Goal: Information Seeking & Learning: Learn about a topic

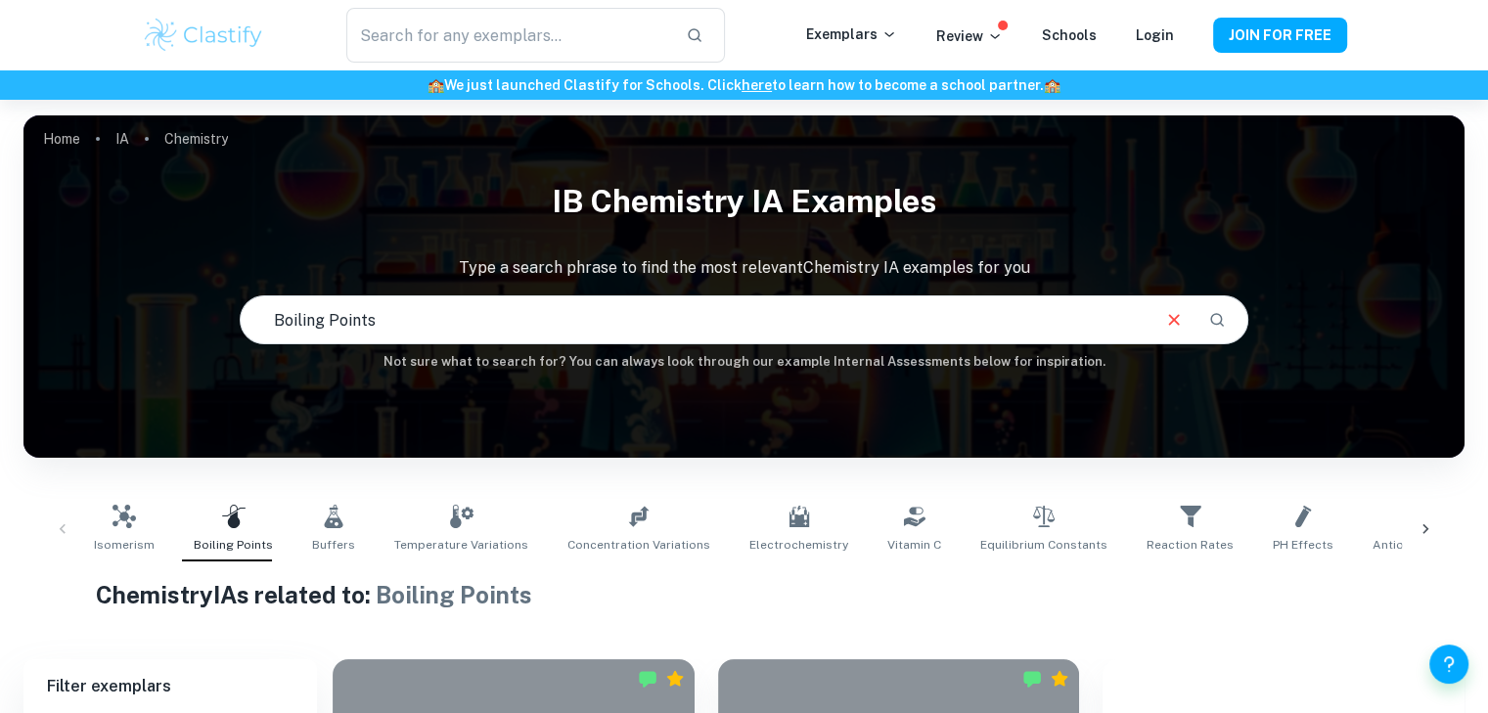
click at [210, 139] on p "Chemistry" at bounding box center [196, 139] width 64 height 22
click at [560, 304] on input "Boiling Points" at bounding box center [694, 319] width 907 height 55
drag, startPoint x: 695, startPoint y: 266, endPoint x: 847, endPoint y: 264, distance: 151.6
click at [837, 264] on p "Type a search phrase to find the most relevant Chemistry IA examples for you" at bounding box center [743, 267] width 1441 height 23
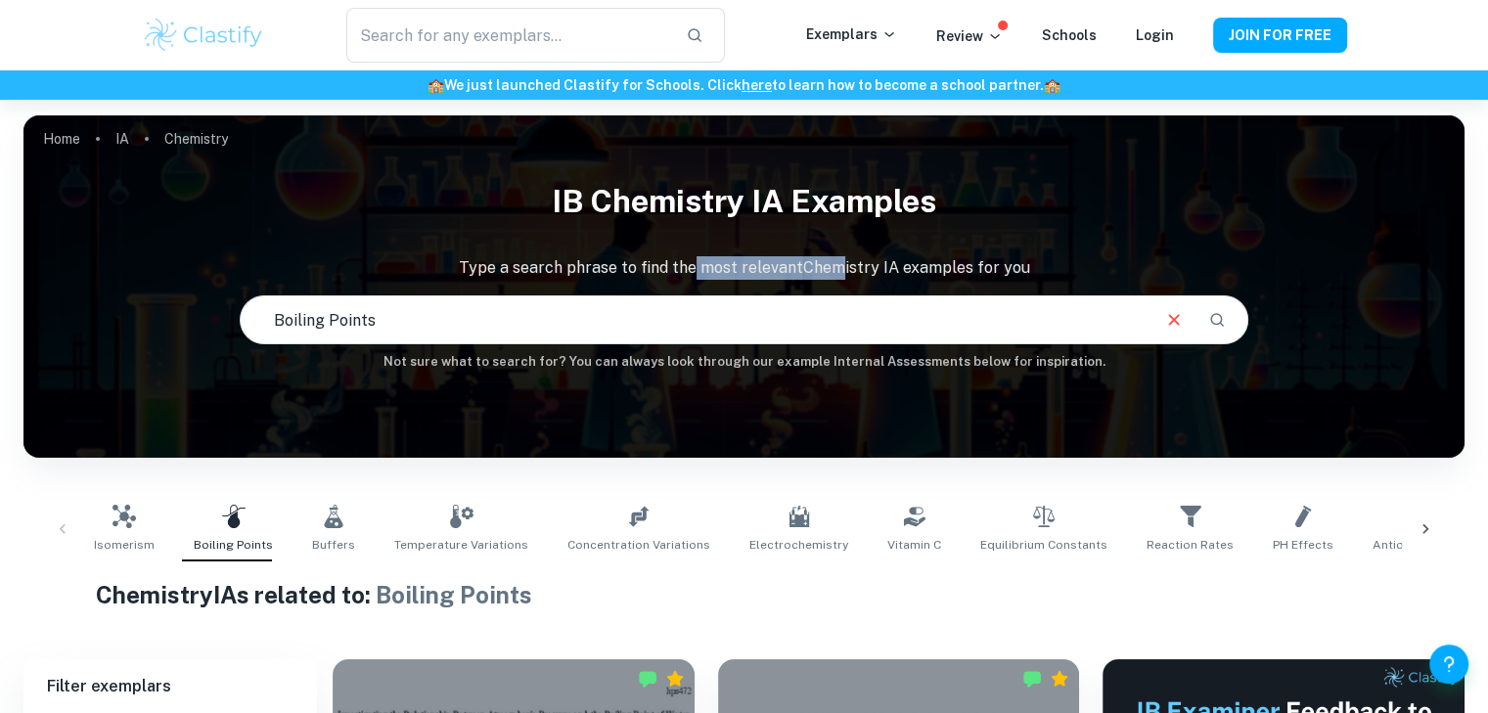
click at [1171, 323] on icon "Clear" at bounding box center [1174, 319] width 11 height 11
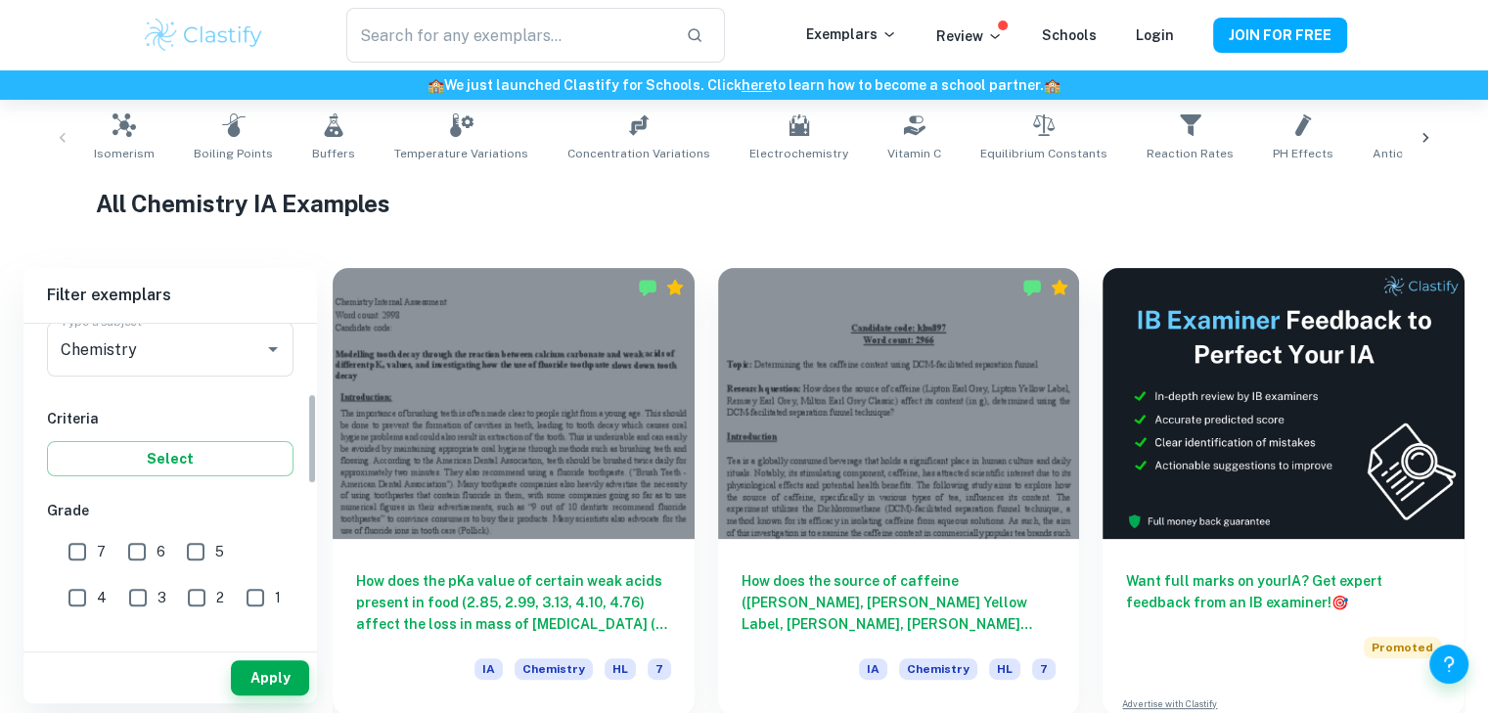
scroll to position [130, 0]
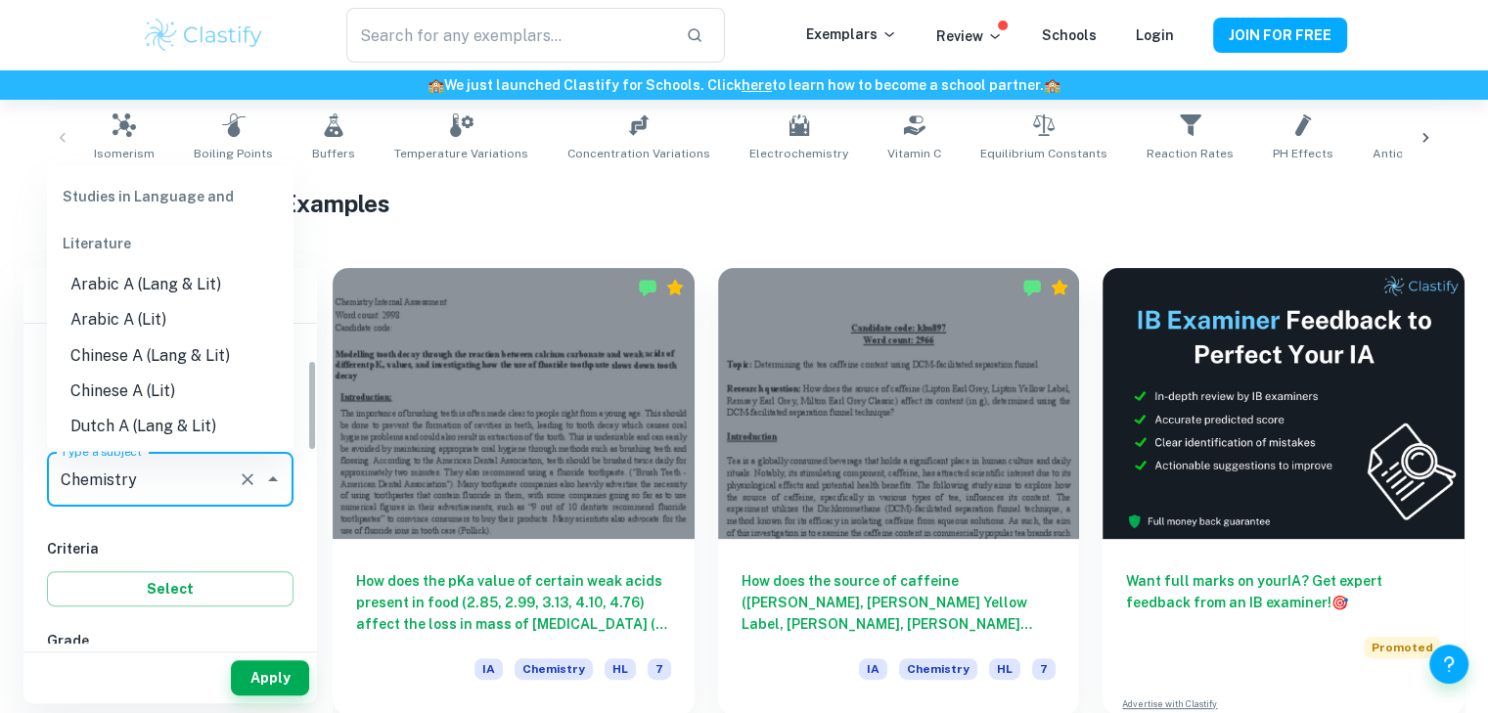
click at [170, 474] on input "Chemistry" at bounding box center [143, 479] width 174 height 37
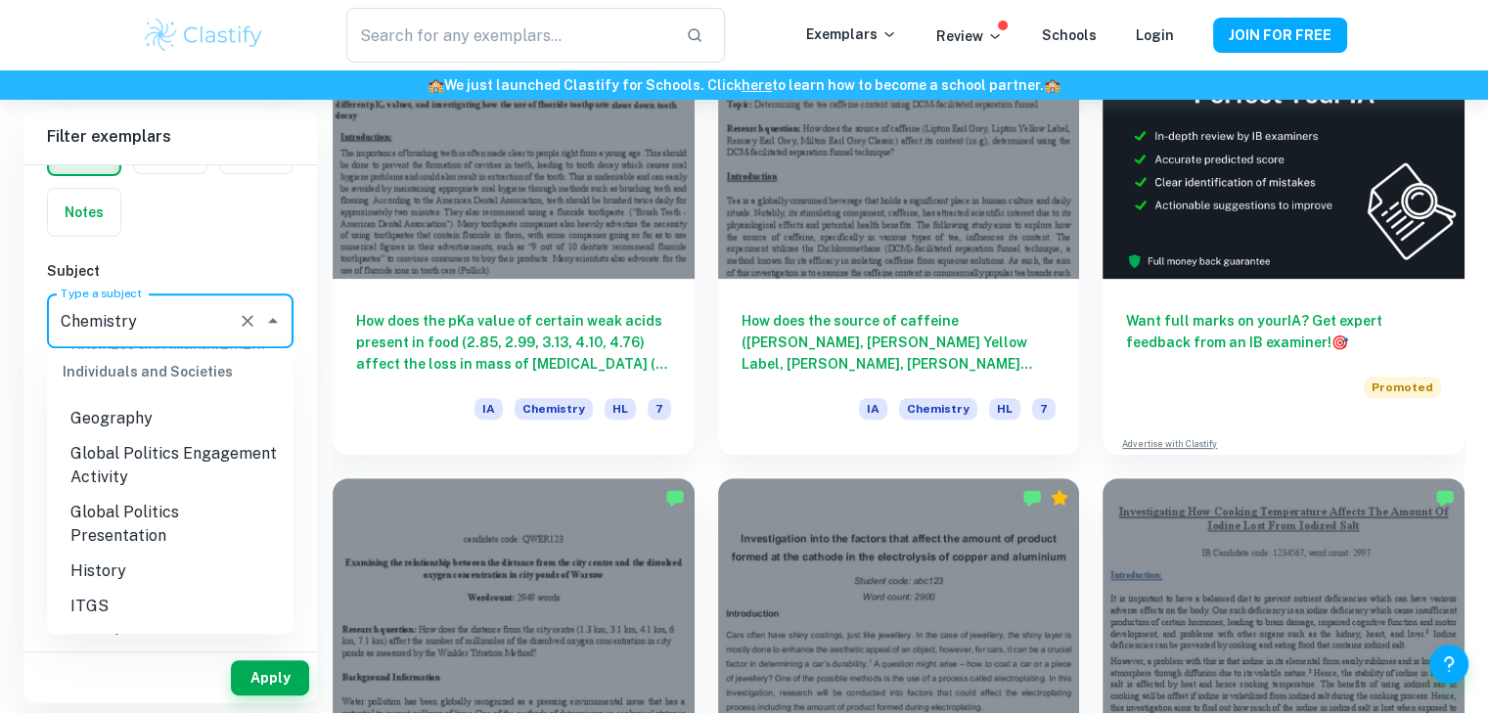
scroll to position [1956, 0]
click at [147, 556] on li "History" at bounding box center [170, 565] width 246 height 35
type input "History"
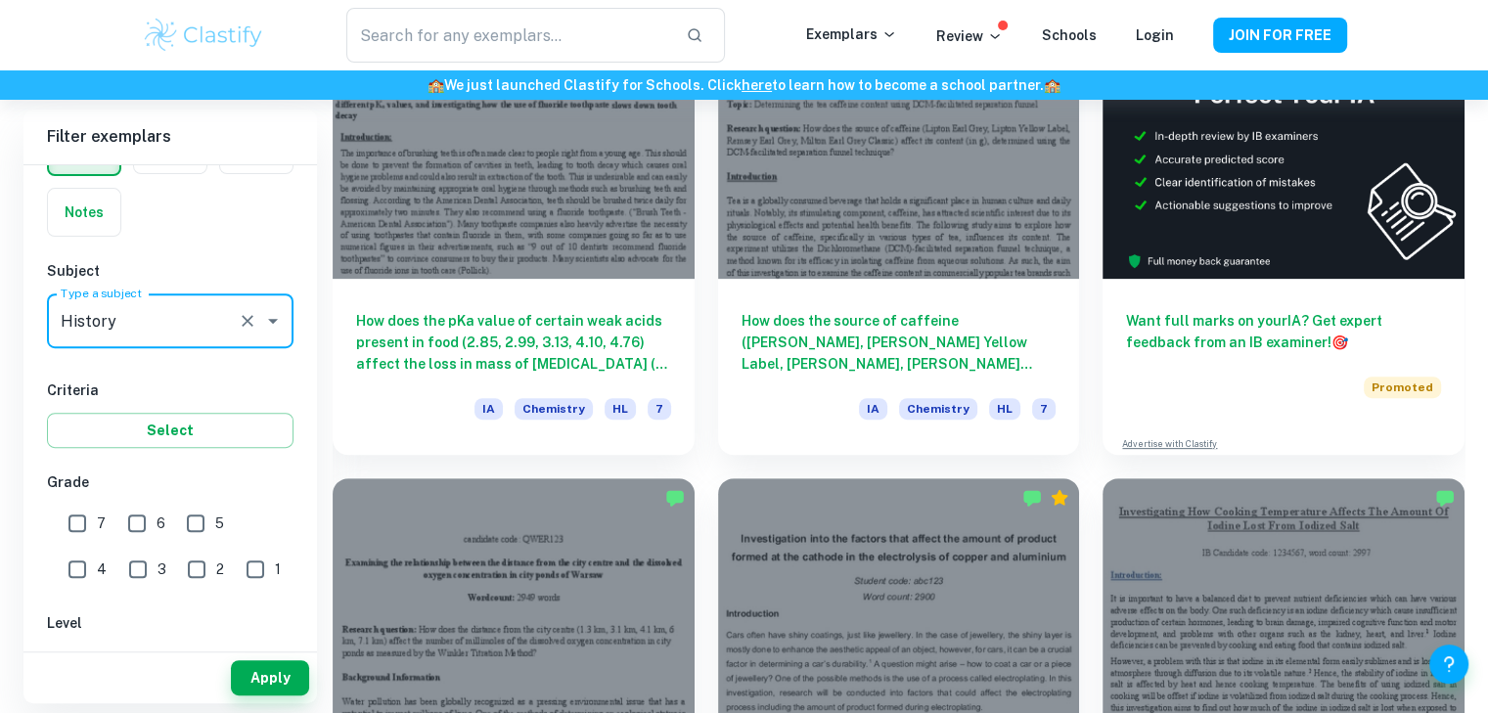
click at [79, 525] on input "7" at bounding box center [77, 523] width 39 height 39
checkbox input "true"
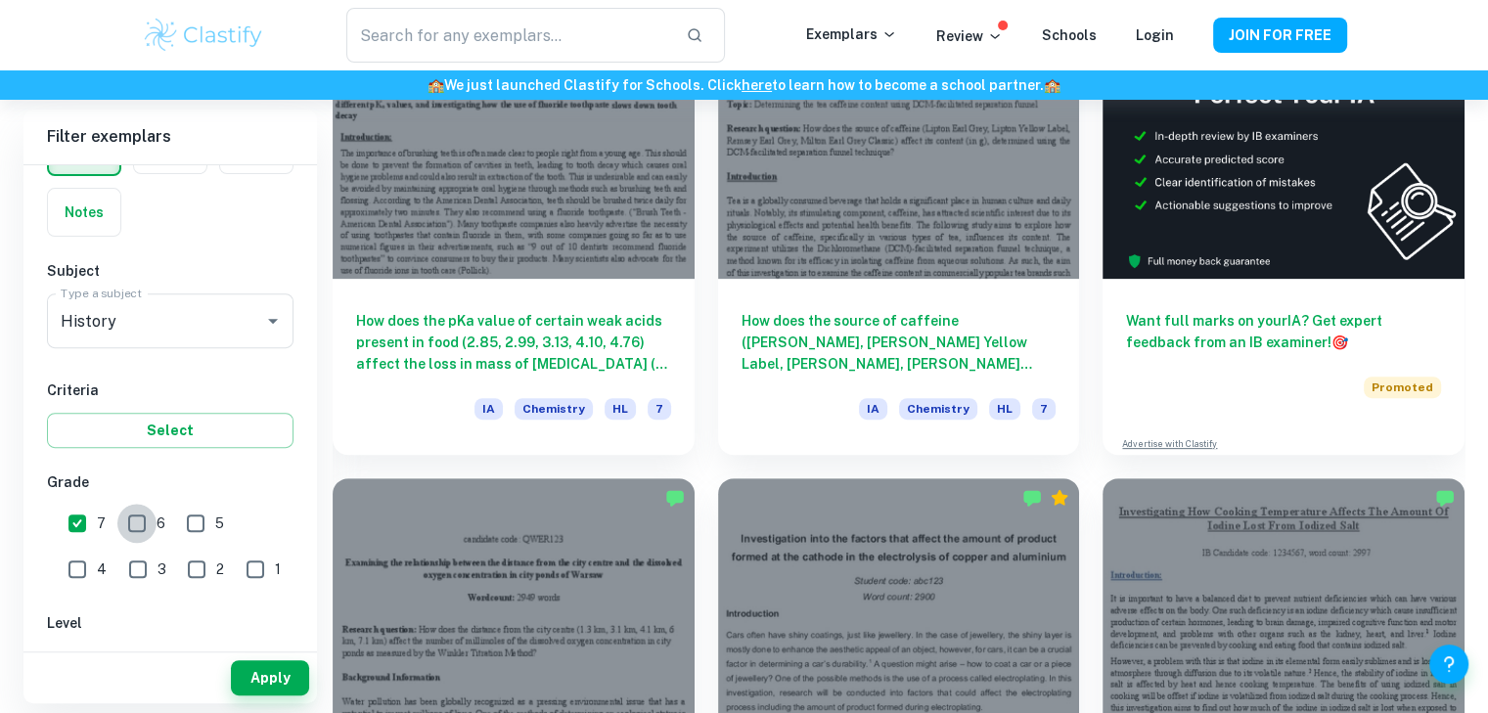
click at [149, 510] on input "6" at bounding box center [136, 523] width 39 height 39
checkbox input "true"
click at [83, 521] on input "7" at bounding box center [77, 523] width 39 height 39
checkbox input "false"
click at [206, 530] on input "5" at bounding box center [195, 523] width 39 height 39
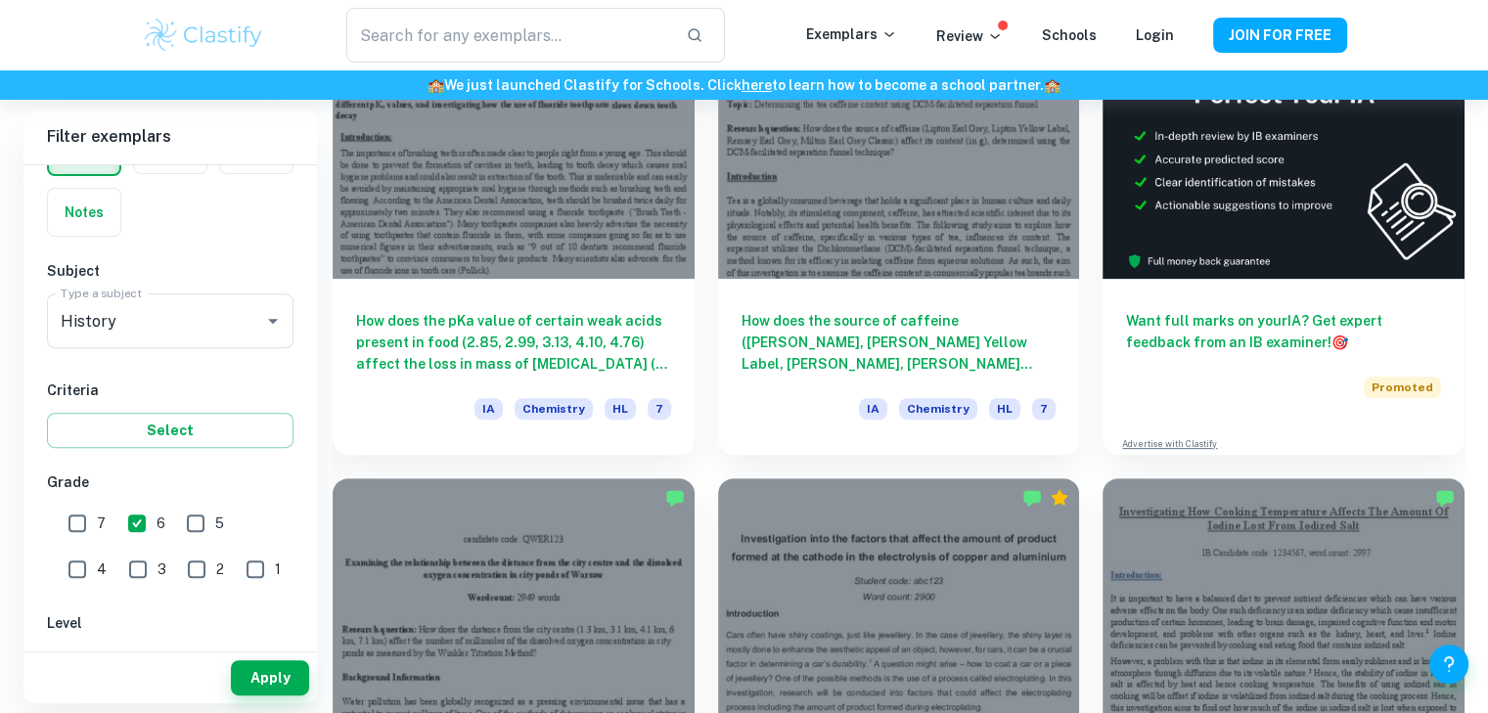
checkbox input "true"
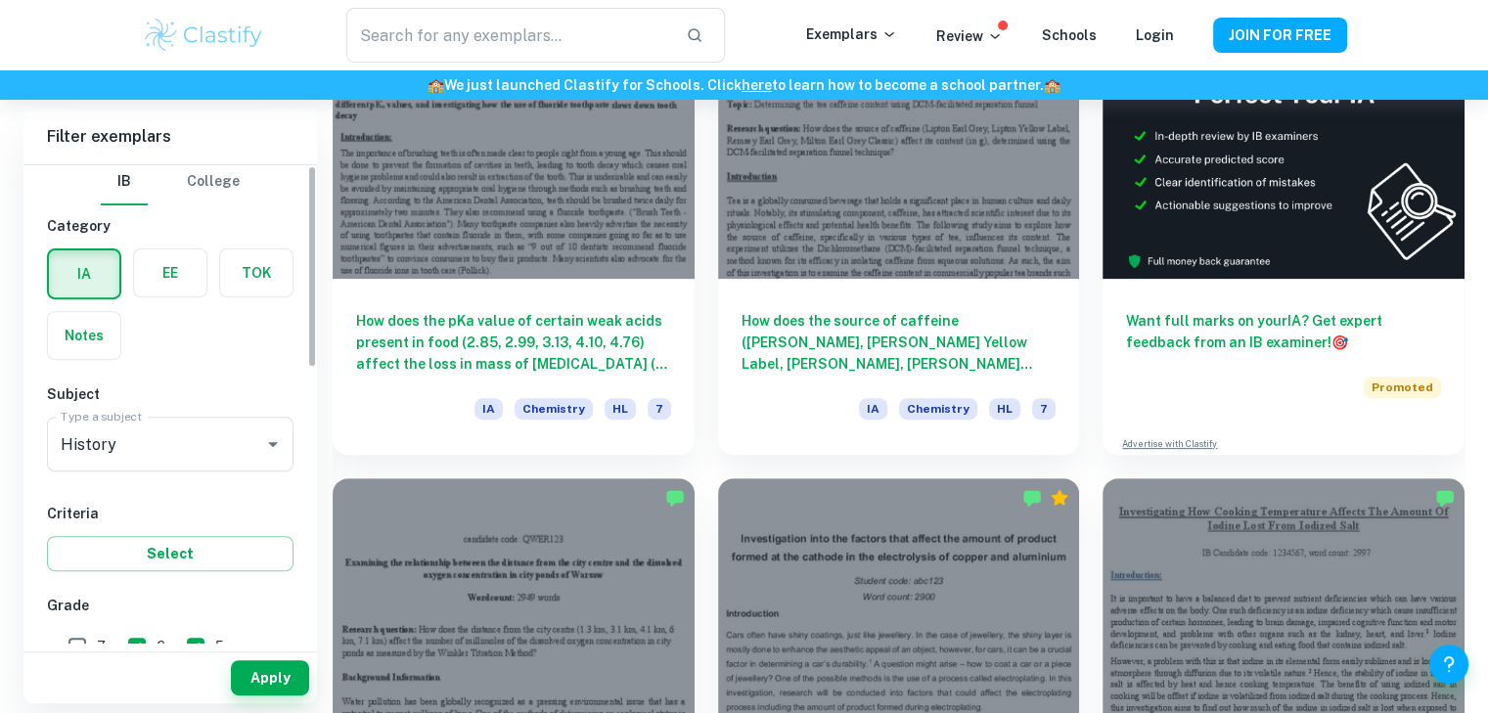
scroll to position [0, 0]
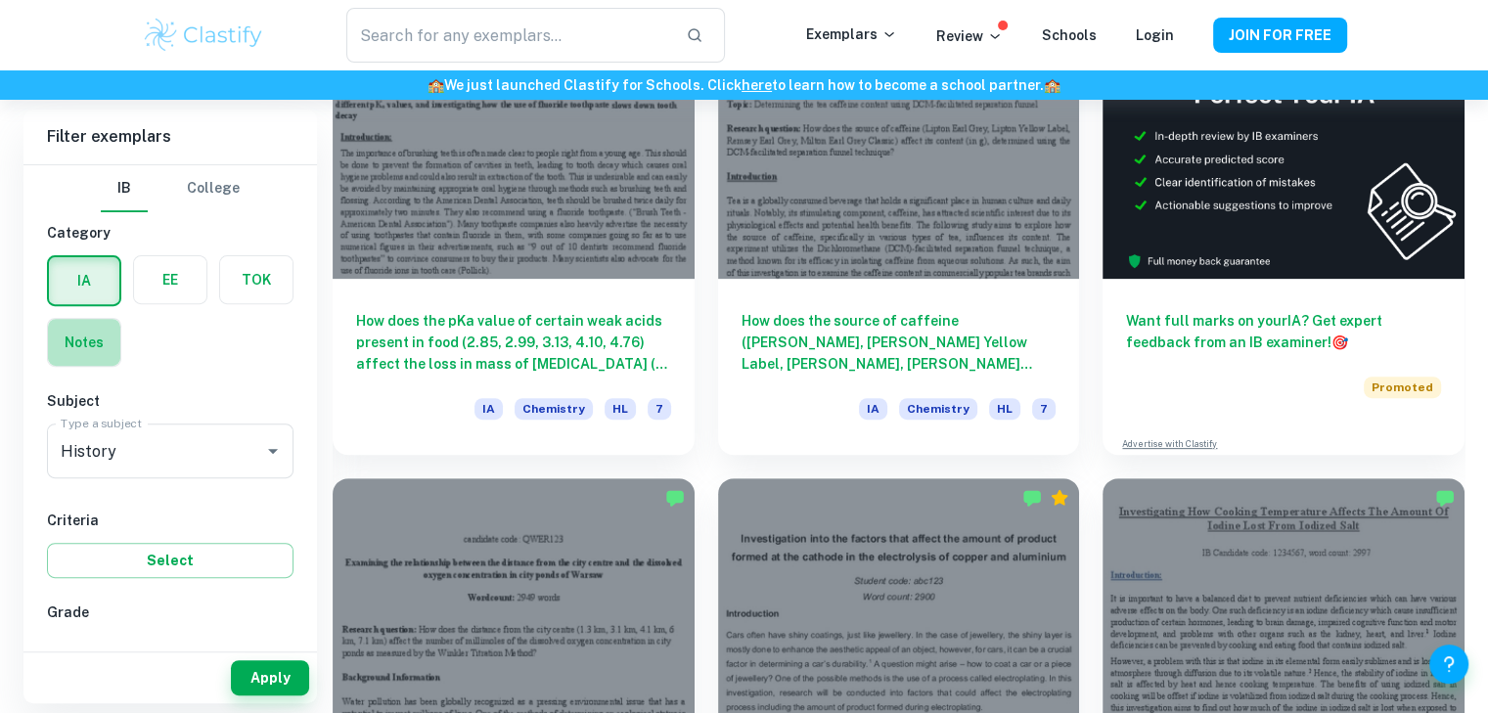
click at [97, 365] on label "button" at bounding box center [84, 342] width 72 height 47
click at [0, 0] on input "radio" at bounding box center [0, 0] width 0 height 0
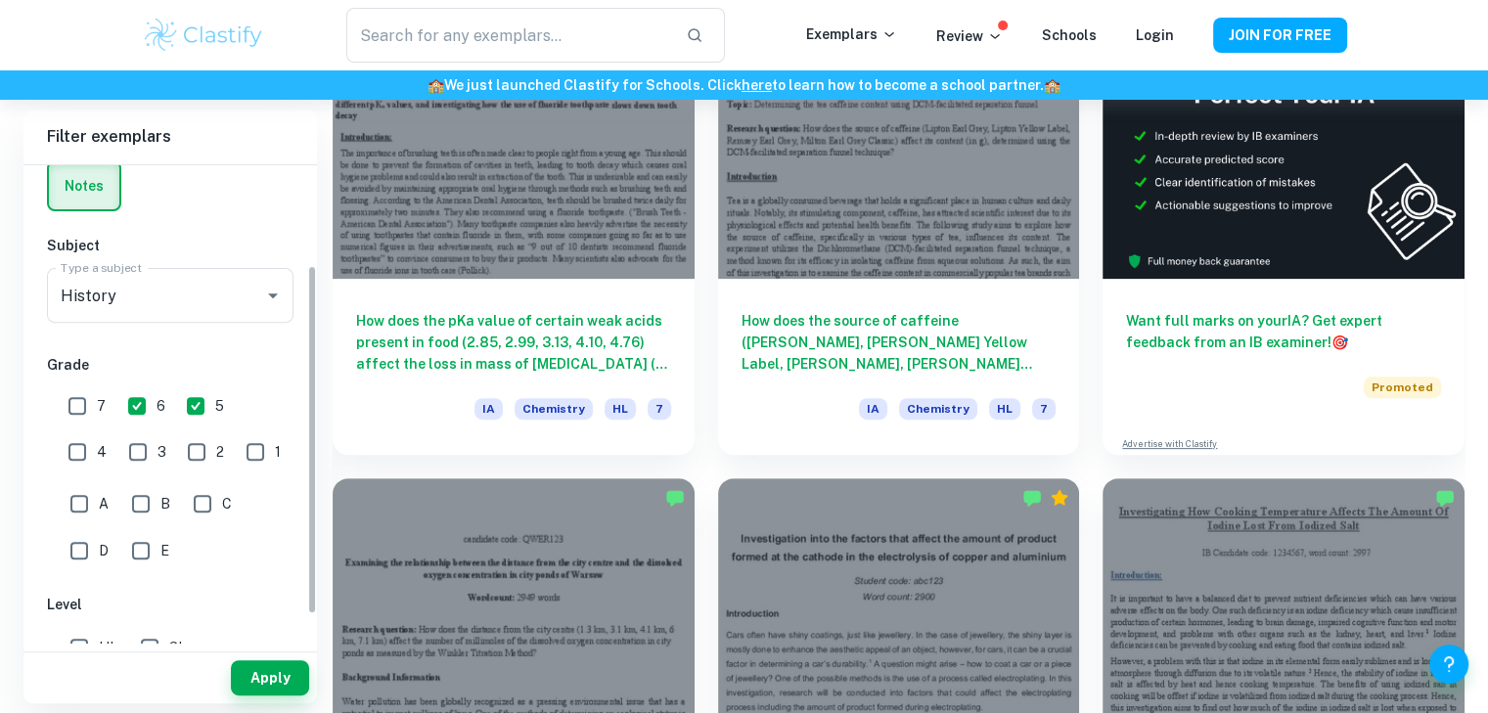
scroll to position [178, 0]
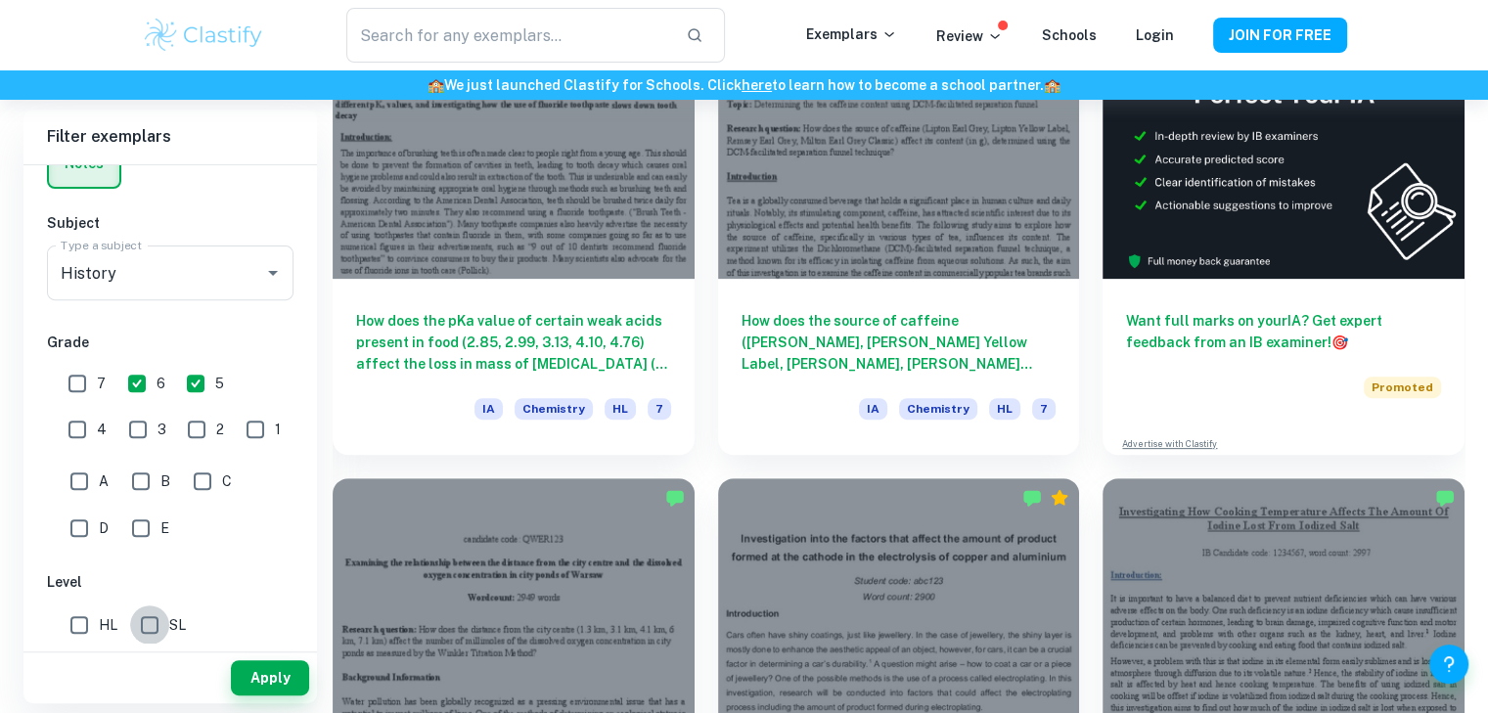
click at [157, 627] on input "SL" at bounding box center [149, 624] width 39 height 39
checkbox input "true"
click at [237, 665] on button "Apply" at bounding box center [270, 677] width 78 height 35
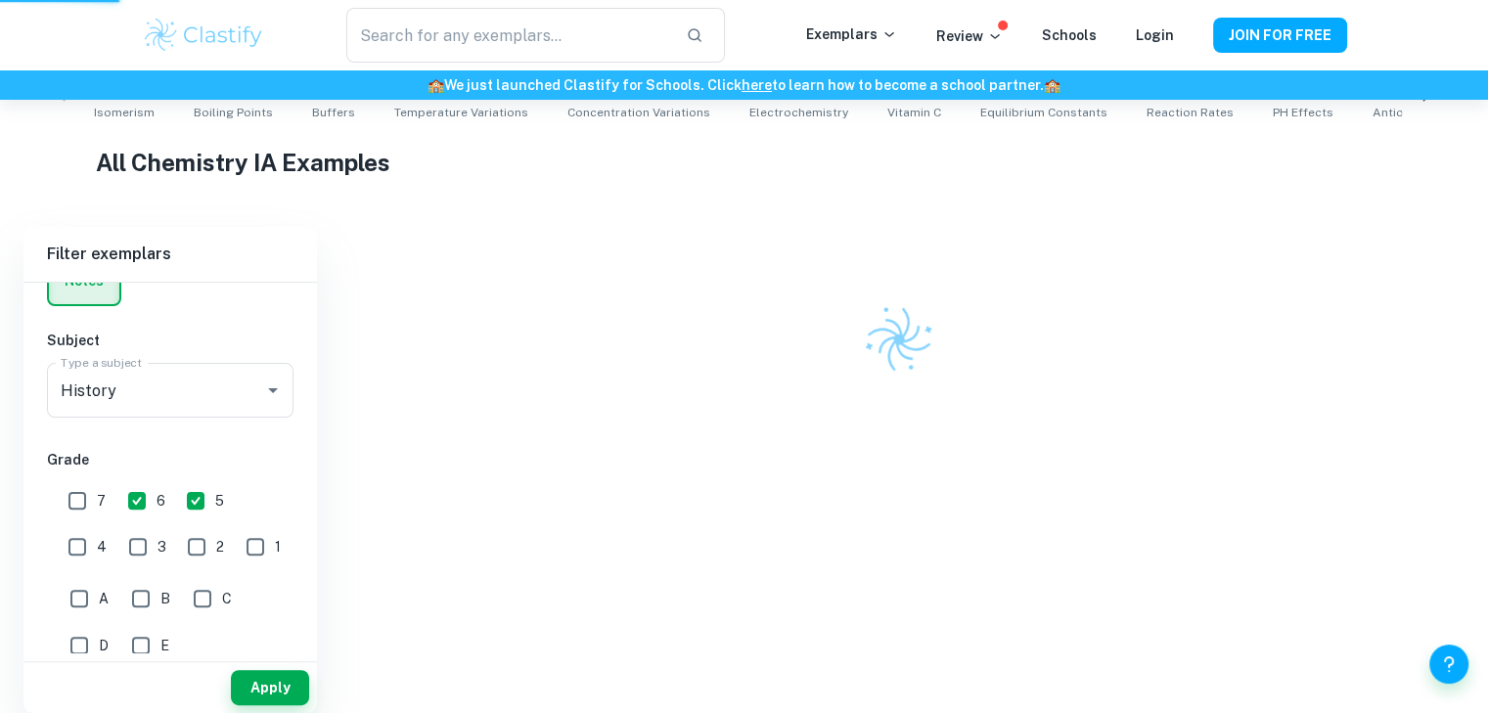
scroll to position [413, 0]
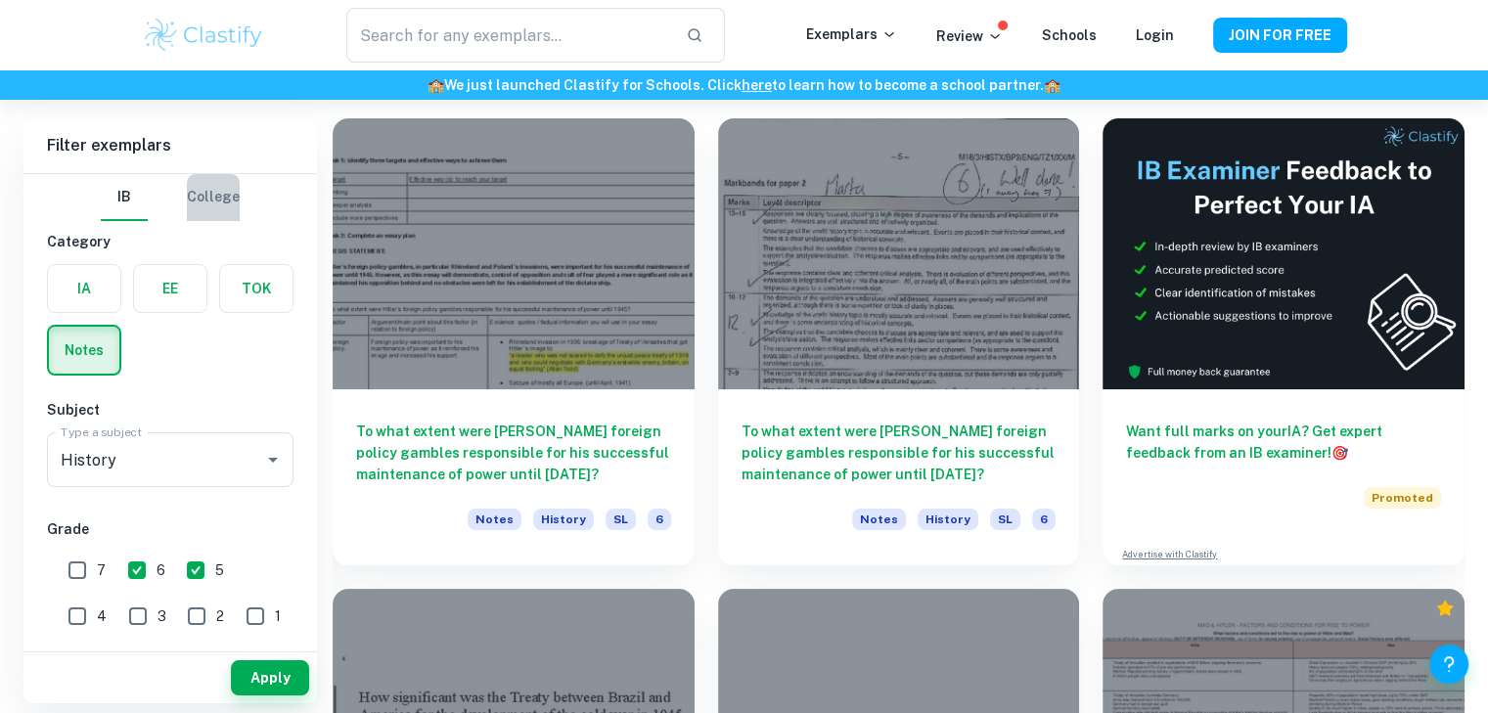
click at [207, 216] on button "College" at bounding box center [213, 197] width 53 height 47
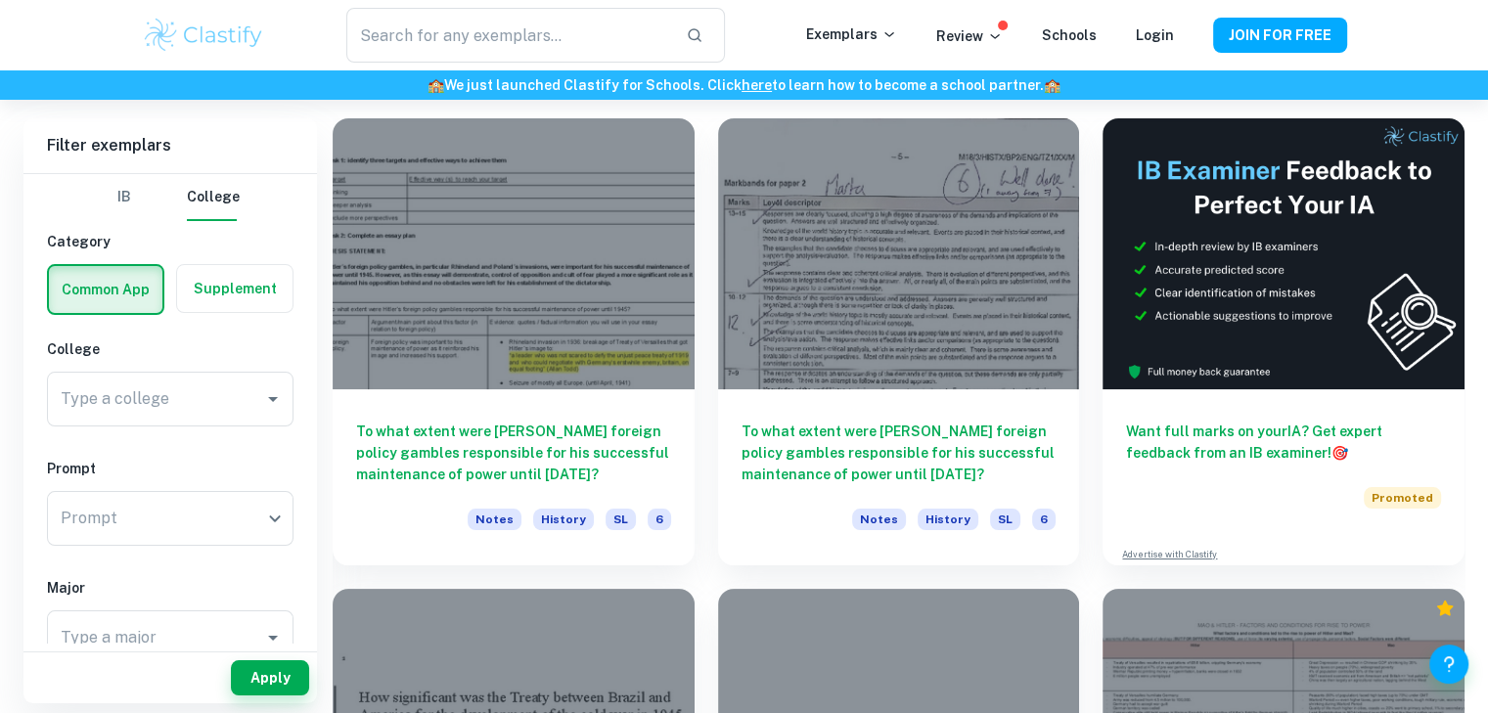
click at [145, 210] on button "IB" at bounding box center [124, 197] width 47 height 47
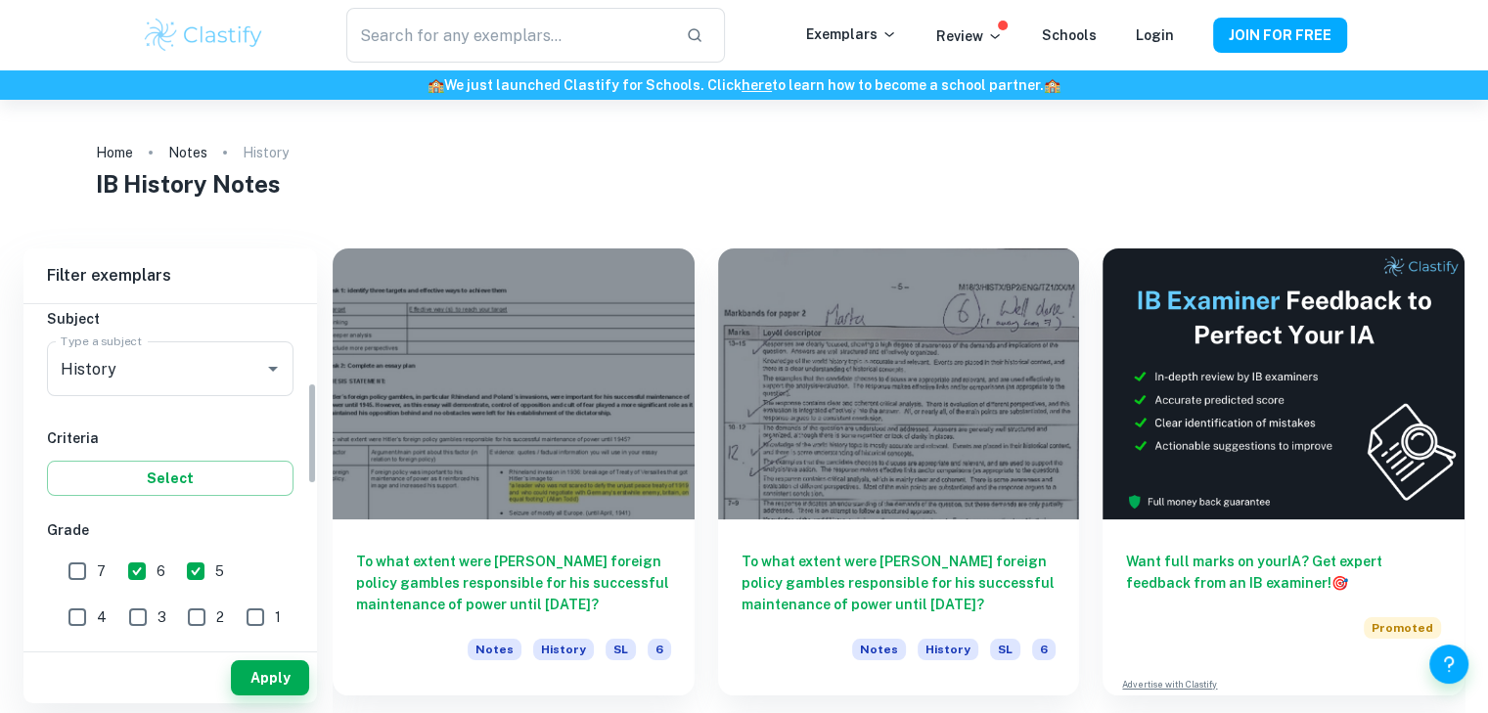
scroll to position [260, 0]
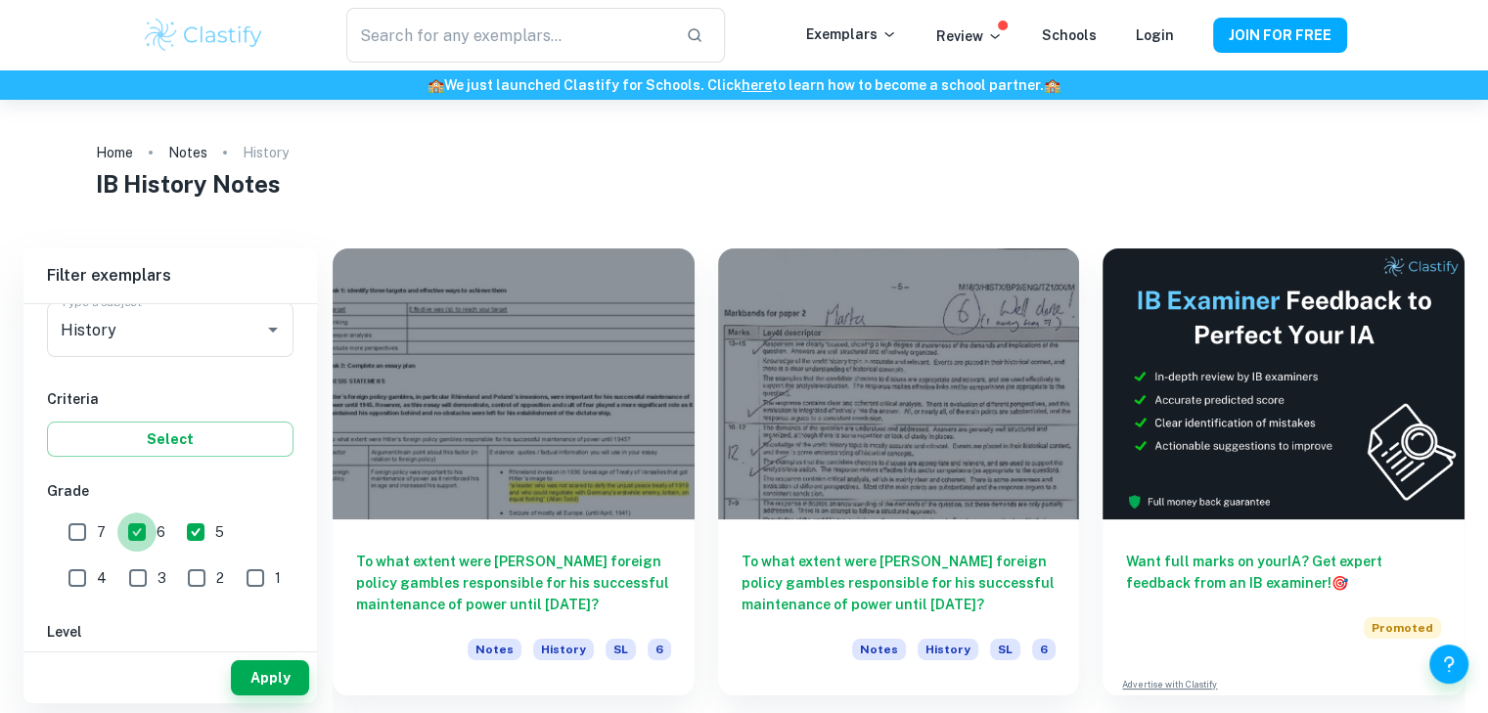
click at [143, 537] on input "6" at bounding box center [136, 532] width 39 height 39
checkbox input "false"
click at [189, 537] on input "5" at bounding box center [195, 532] width 39 height 39
checkbox input "false"
click at [249, 681] on button "Apply" at bounding box center [270, 677] width 78 height 35
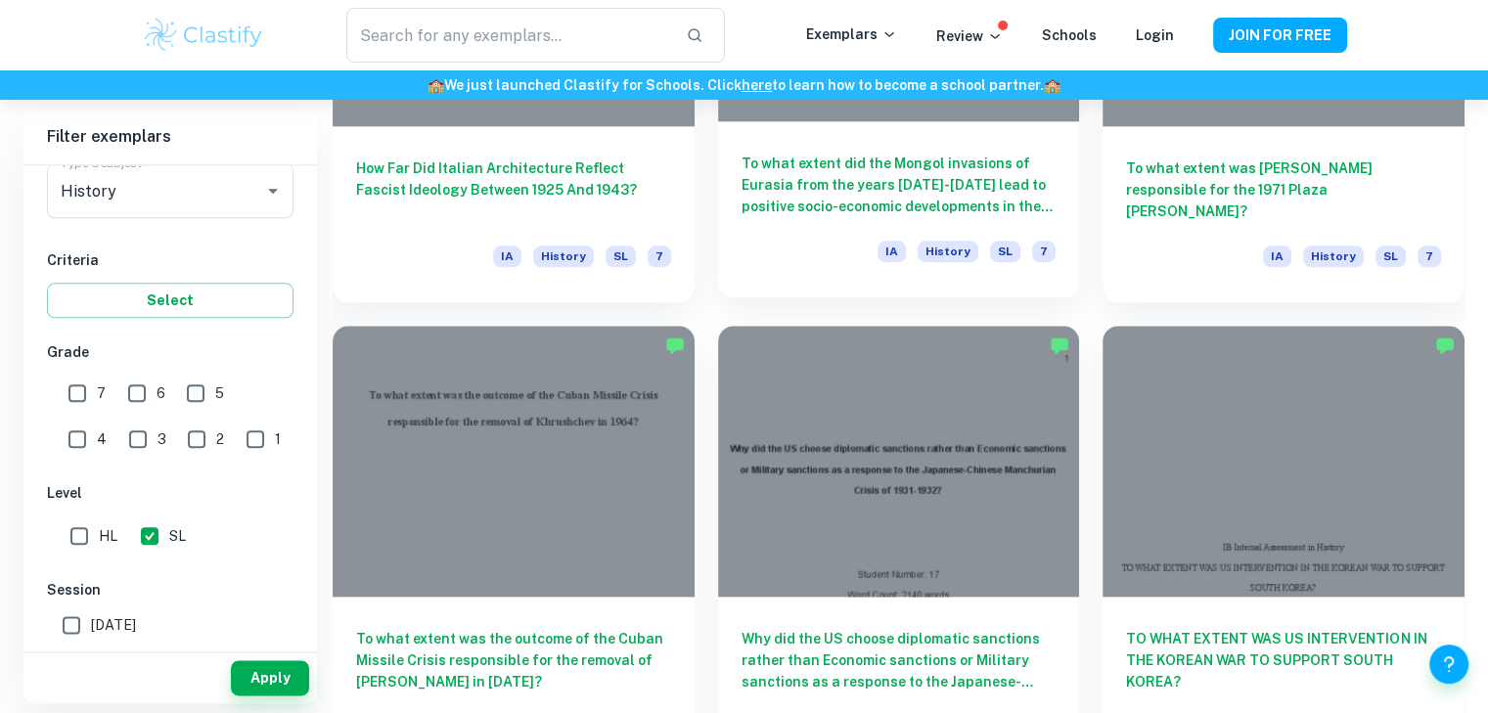
scroll to position [2348, 0]
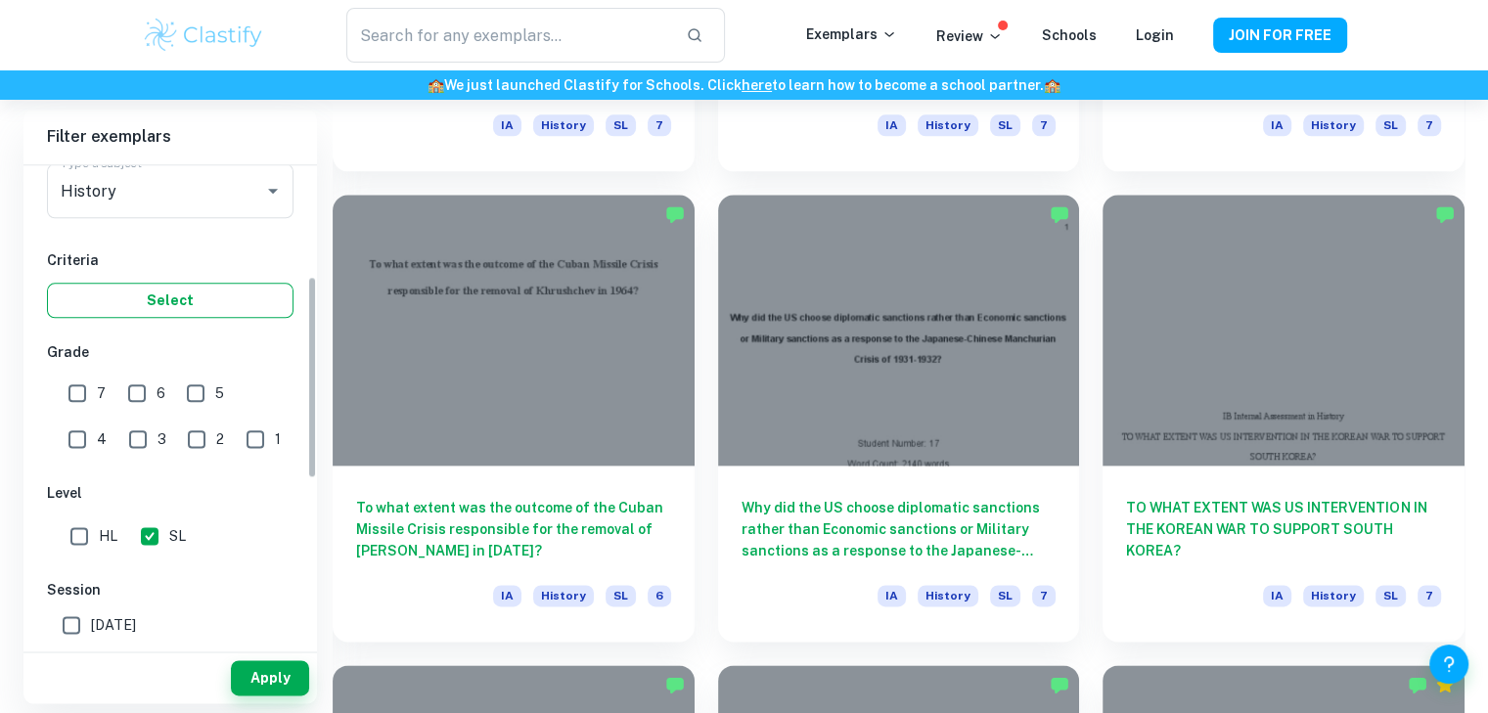
click at [204, 296] on button "Select" at bounding box center [170, 300] width 246 height 35
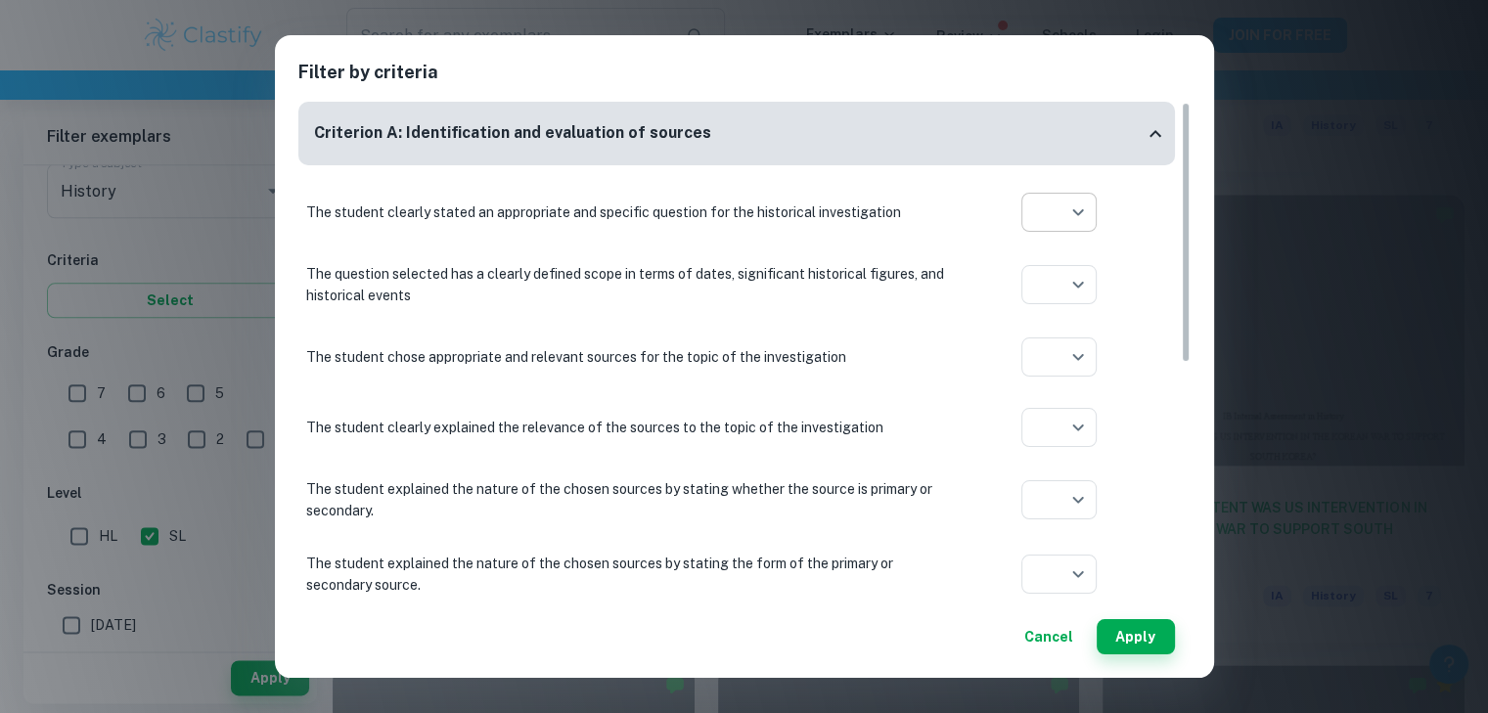
click at [1052, 296] on li at bounding box center [1058, 286] width 75 height 31
type input "yes"
click at [1032, 647] on button "Cancel" at bounding box center [1048, 636] width 65 height 35
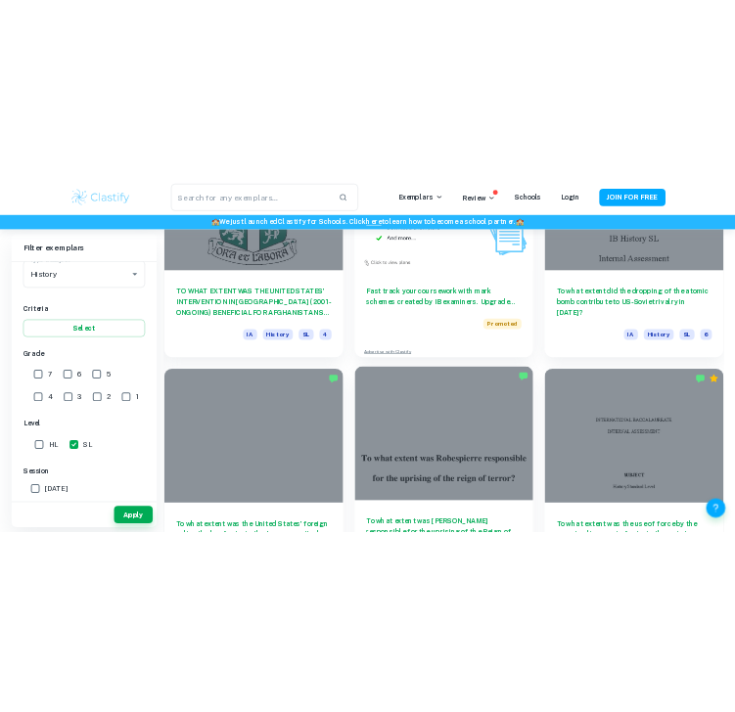
scroll to position [4304, 0]
